Goal: Transaction & Acquisition: Purchase product/service

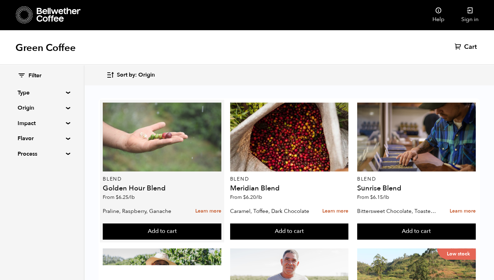
scroll to position [698, 0]
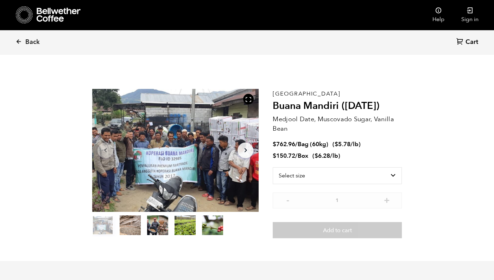
scroll to position [306, 301]
click at [296, 171] on select "Select size Bag (60kg) (132 lbs) Box (24 lbs)" at bounding box center [336, 175] width 129 height 17
click at [272, 167] on select "Select size Bag (60kg) (132 lbs) Box (24 lbs)" at bounding box center [336, 175] width 129 height 17
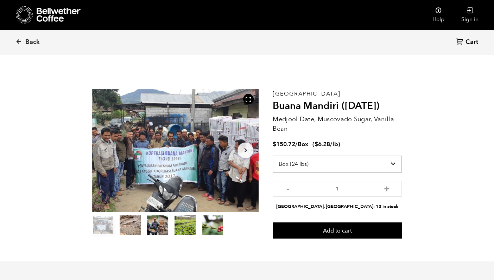
click at [317, 167] on select "Select size Bag (60kg) (132 lbs) Box (24 lbs)" at bounding box center [336, 164] width 129 height 17
select select "bag-3"
click at [272, 156] on select "Select size Bag (60kg) (132 lbs) Box (24 lbs)" at bounding box center [336, 164] width 129 height 17
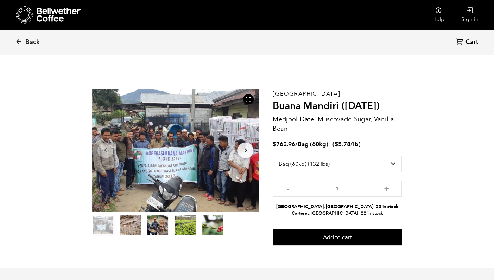
click at [410, 127] on section "Item 1 of 5 Arrow Left Arrow Right item 0 item 1 item 2 item 3 item 4 Item 1 of…" at bounding box center [247, 167] width 345 height 202
